Goal: Information Seeking & Learning: Learn about a topic

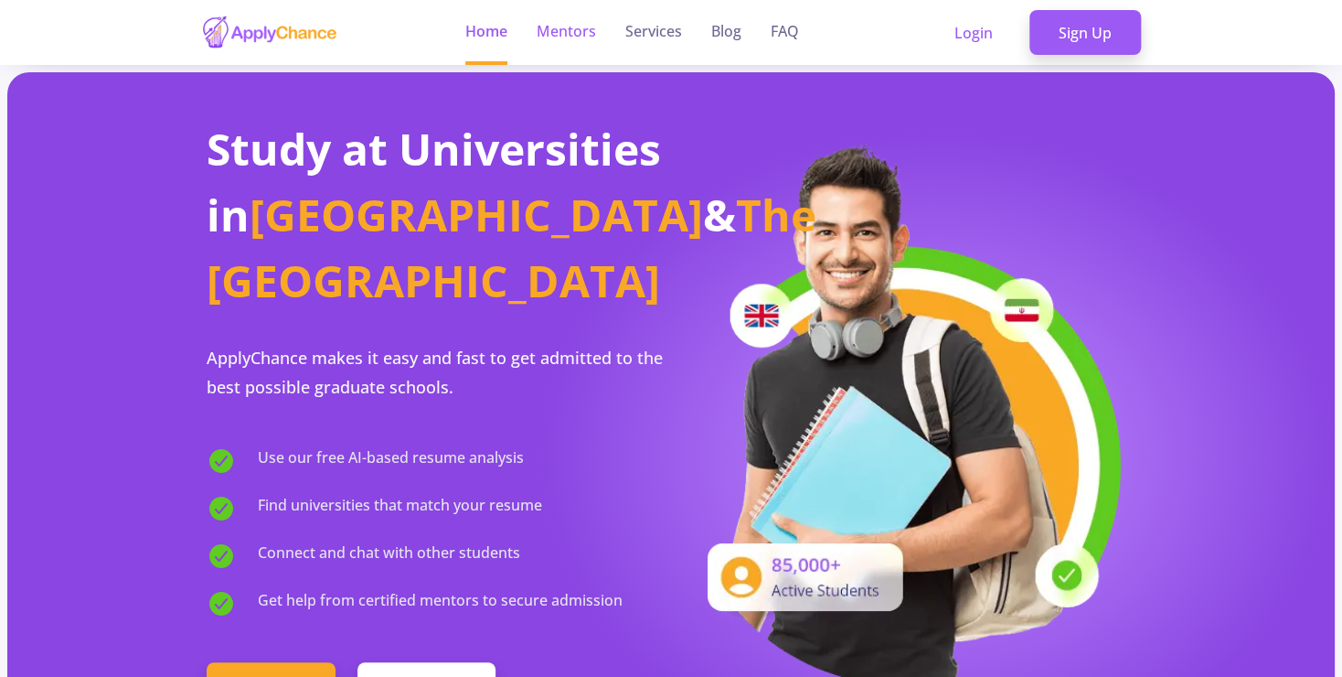
click at [567, 19] on link "Mentors" at bounding box center [566, 32] width 59 height 65
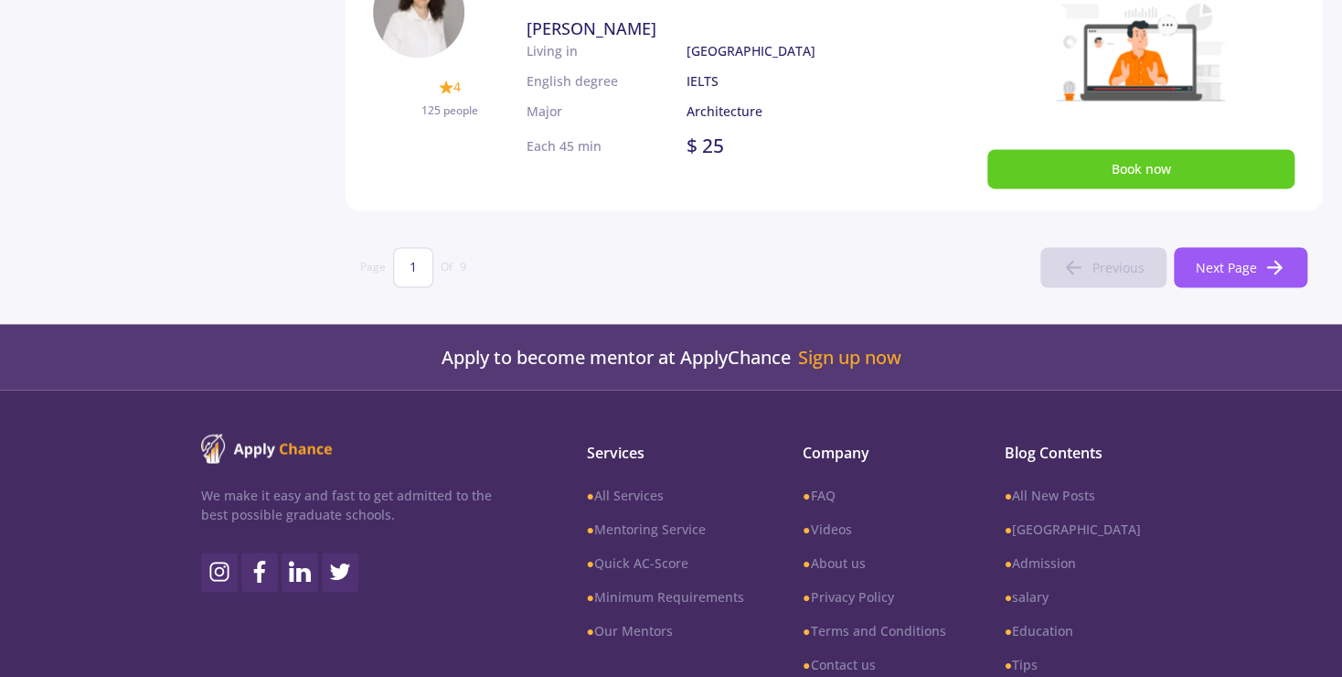
scroll to position [1381, 0]
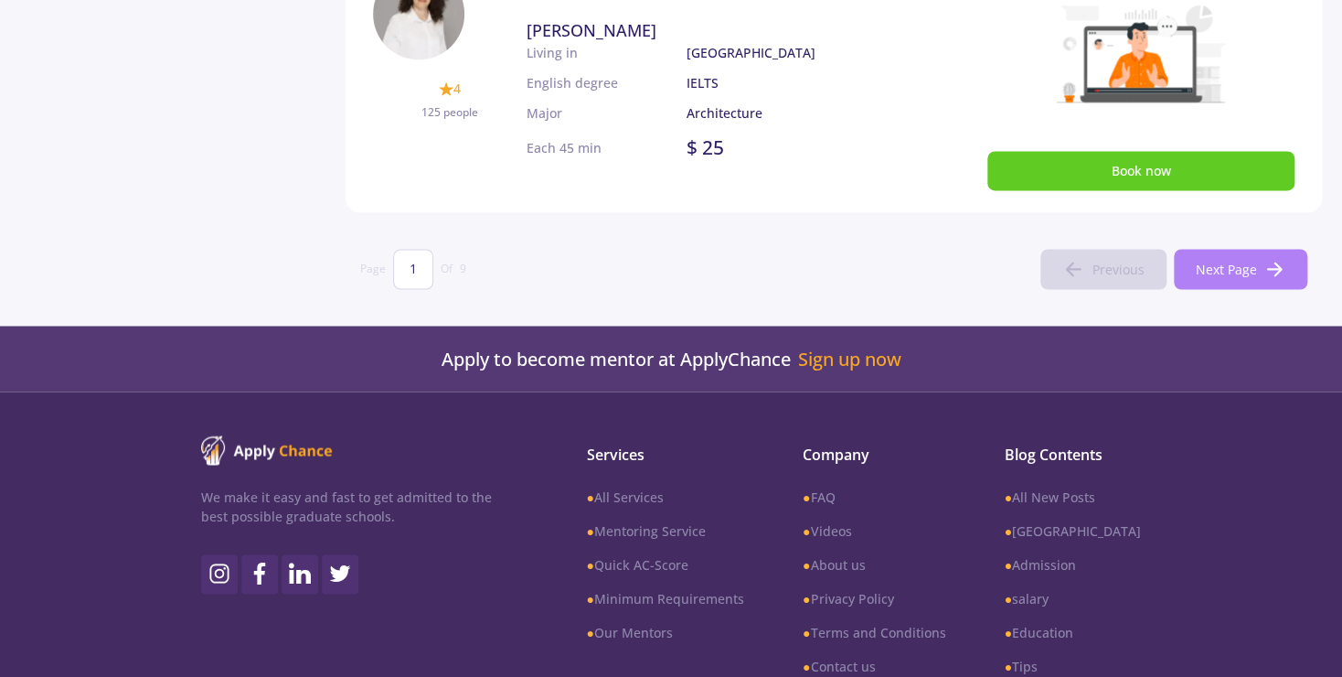
click at [1239, 253] on button "Next Page" at bounding box center [1240, 269] width 133 height 40
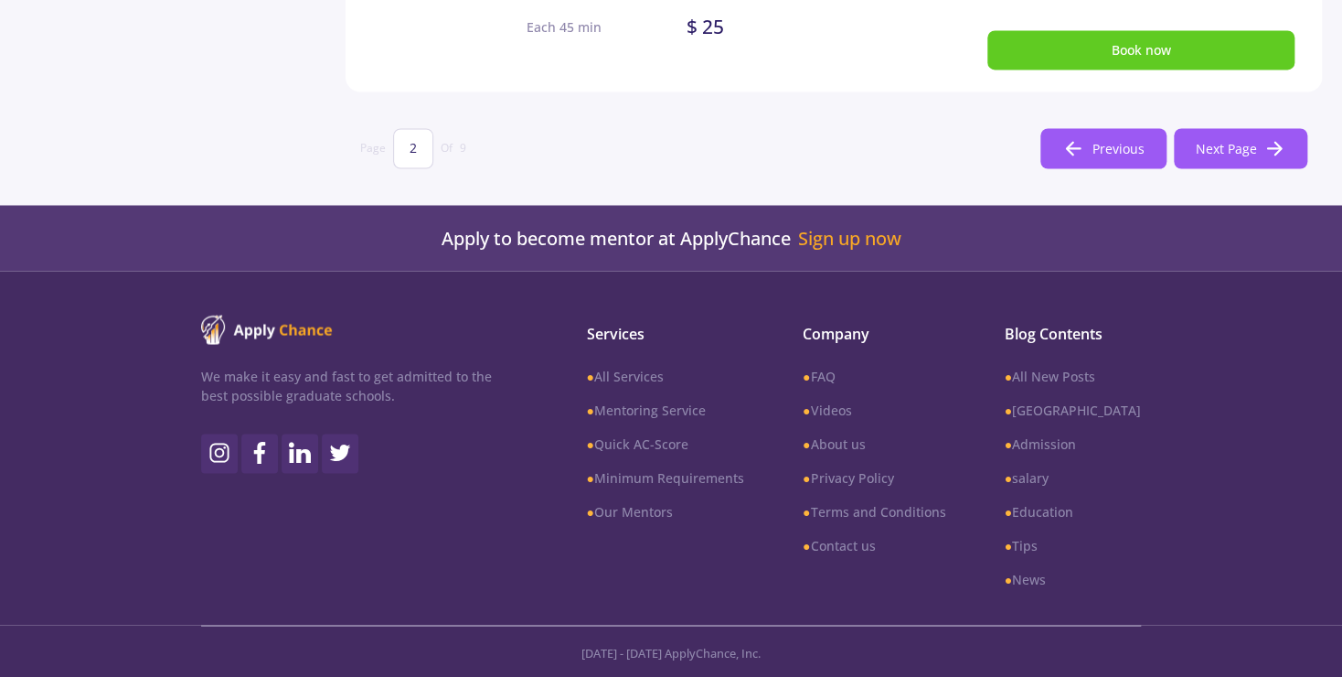
scroll to position [1502, 0]
click at [1256, 162] on button "Next Page" at bounding box center [1240, 148] width 133 height 40
click at [1247, 158] on button "Next Page" at bounding box center [1240, 148] width 133 height 40
type input "4"
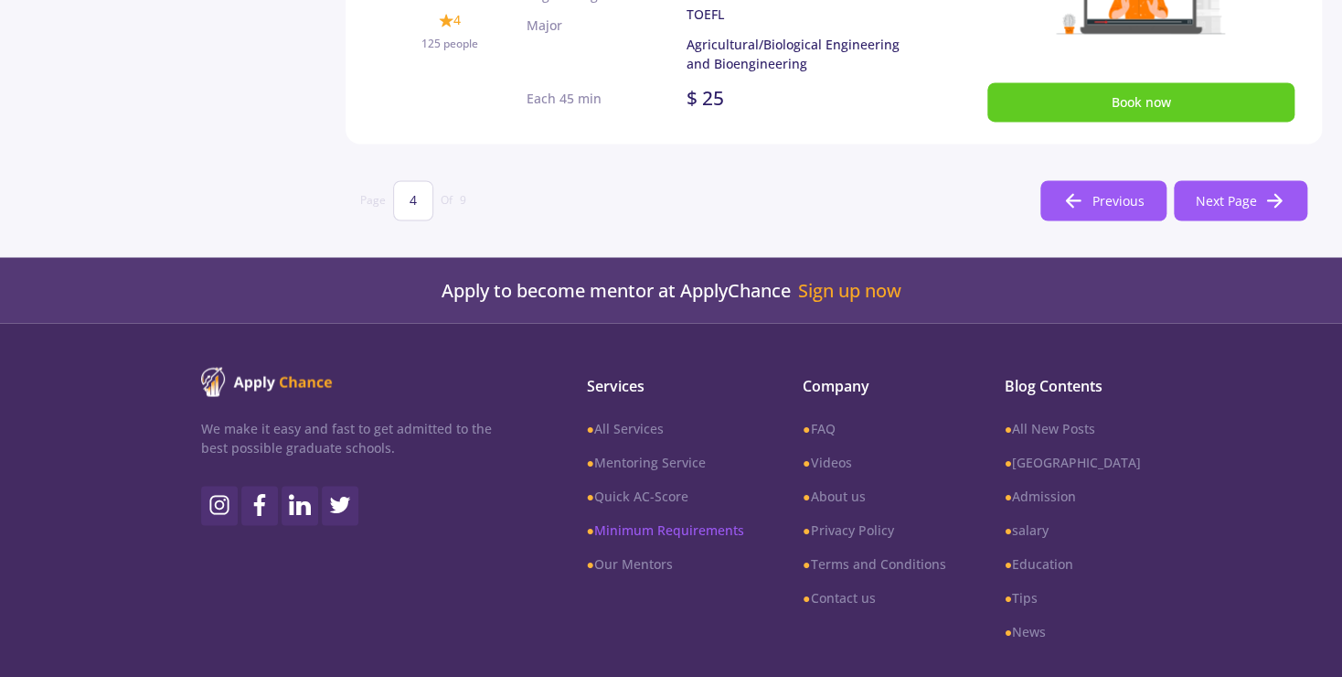
click at [665, 528] on link "● Minimum Requirements" at bounding box center [664, 528] width 157 height 19
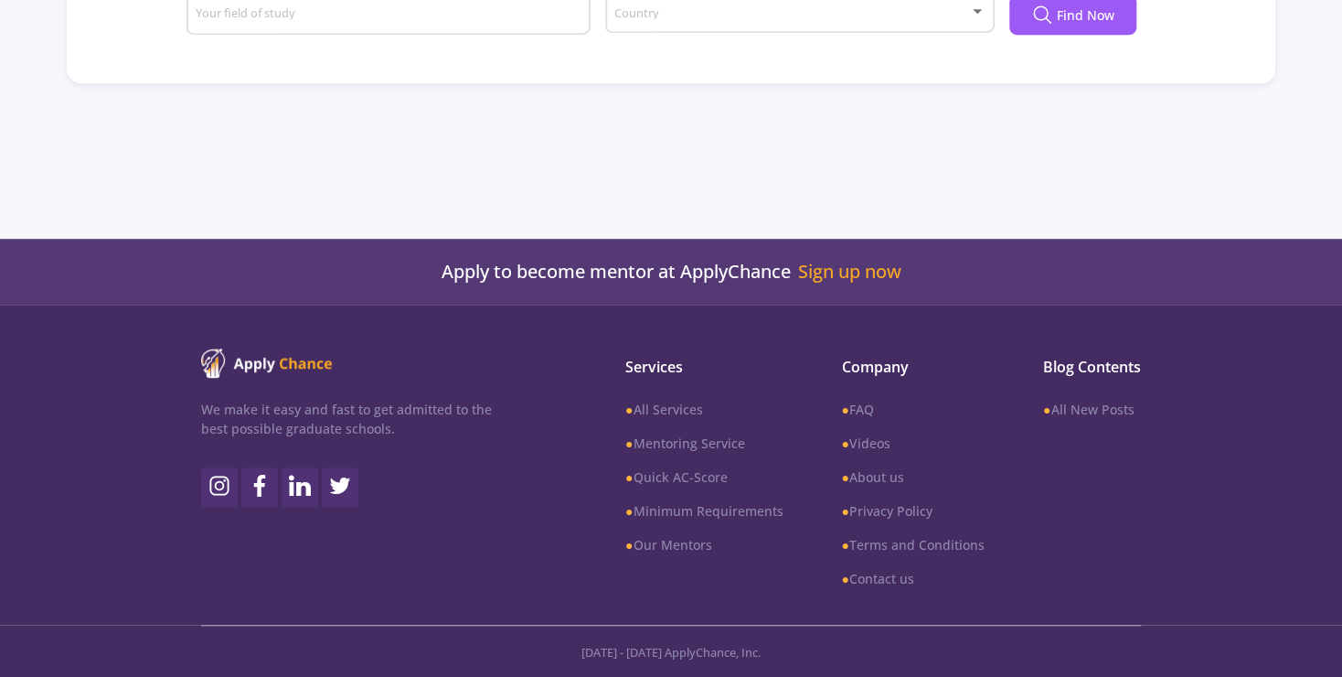
scroll to position [437, 0]
